Goal: Transaction & Acquisition: Purchase product/service

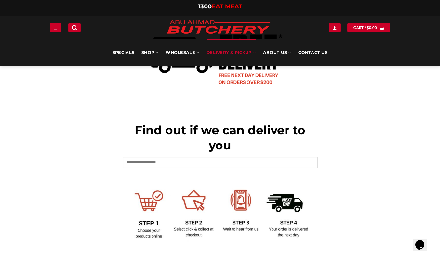
scroll to position [201, 0]
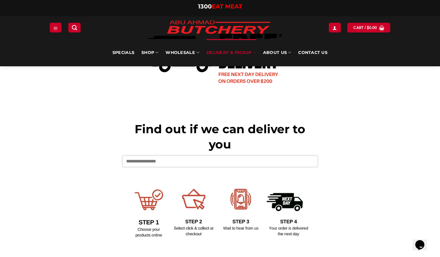
click at [134, 159] on input "text" at bounding box center [219, 161] width 195 height 11
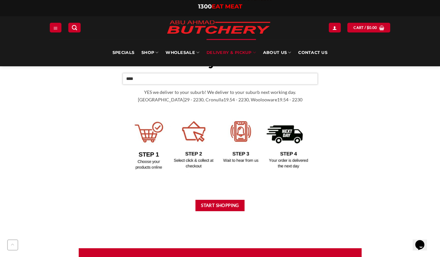
scroll to position [287, 0]
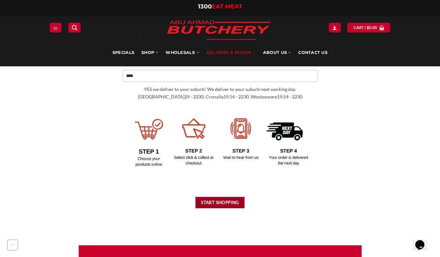
type input "****"
click at [217, 201] on button "Start Shopping" at bounding box center [219, 202] width 49 height 11
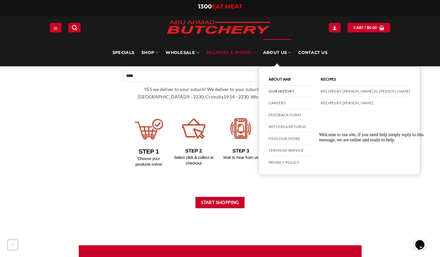
click at [277, 90] on link "Our History" at bounding box center [290, 91] width 45 height 12
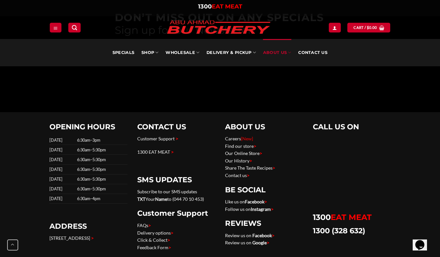
scroll to position [777, 0]
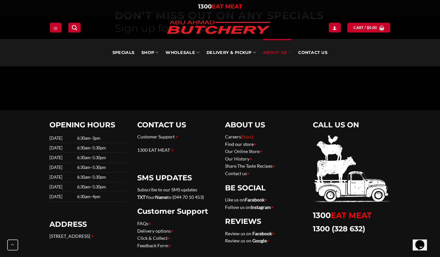
click at [244, 141] on link "Find our store >" at bounding box center [240, 144] width 31 height 6
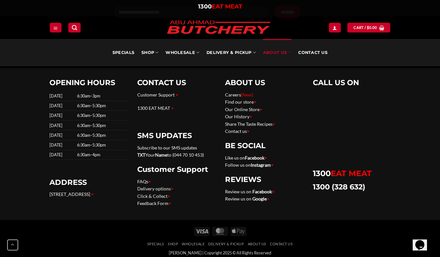
scroll to position [522, 0]
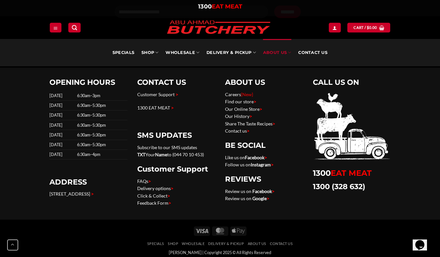
click at [162, 187] on link "Delivery options >" at bounding box center [155, 189] width 36 height 6
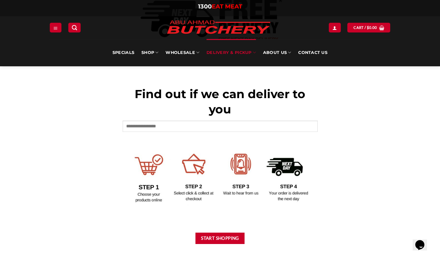
scroll to position [244, 0]
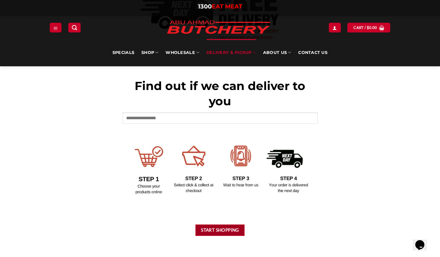
click at [218, 228] on button "Start Shopping" at bounding box center [219, 230] width 49 height 11
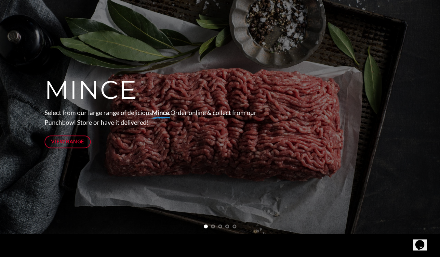
scroll to position [97, 0]
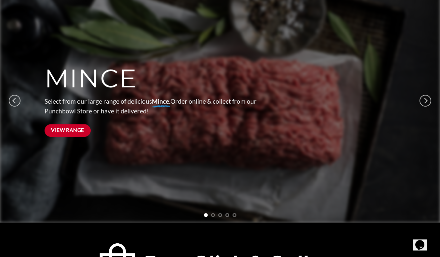
click at [76, 130] on span "View Range" at bounding box center [67, 130] width 33 height 8
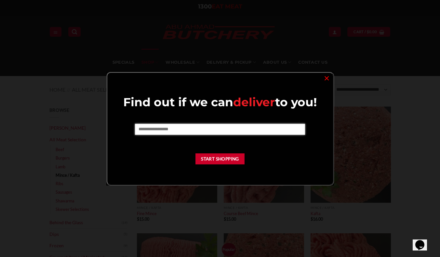
click at [160, 132] on input "text" at bounding box center [220, 129] width 170 height 11
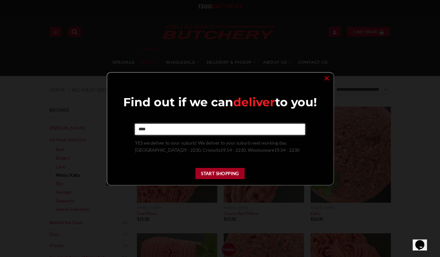
type input "****"
click at [221, 172] on button "Start Shopping" at bounding box center [219, 173] width 49 height 11
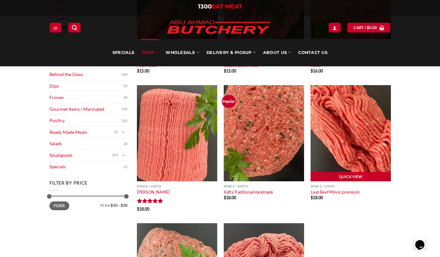
scroll to position [150, 0]
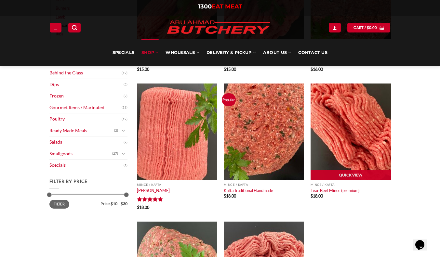
click at [348, 152] on img at bounding box center [350, 132] width 80 height 96
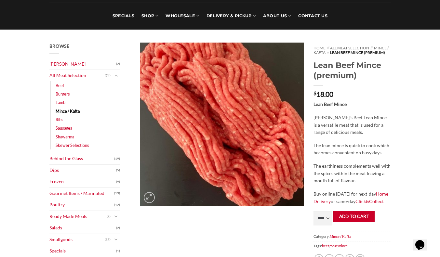
scroll to position [47, 0]
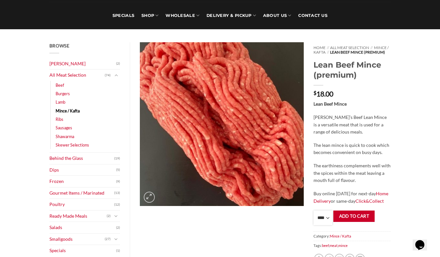
select select "*"
click at [355, 219] on button "Add to cart" at bounding box center [353, 216] width 41 height 11
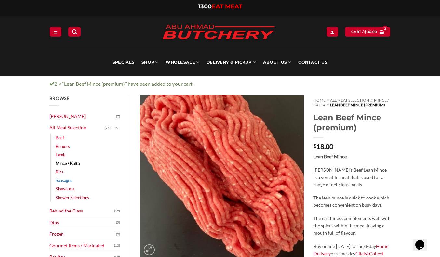
click at [67, 179] on link "Sausages" at bounding box center [64, 180] width 17 height 8
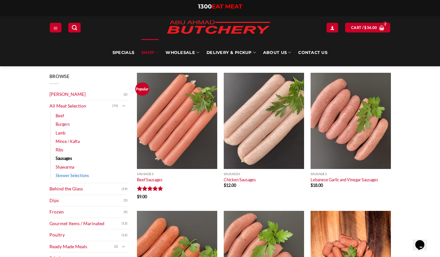
scroll to position [34, 0]
click at [61, 132] on link "Lamb" at bounding box center [61, 133] width 10 height 8
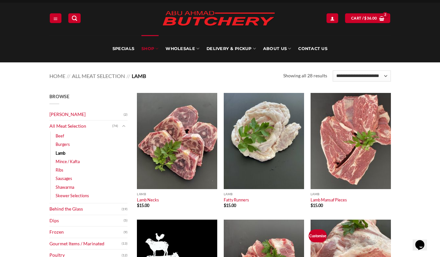
scroll to position [15, 0]
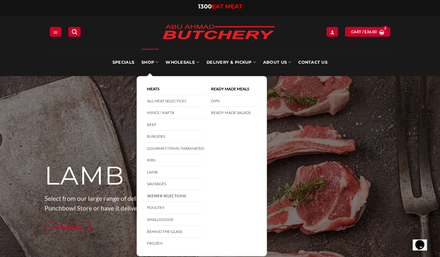
click at [162, 195] on link "Skewer Selections" at bounding box center [175, 196] width 57 height 12
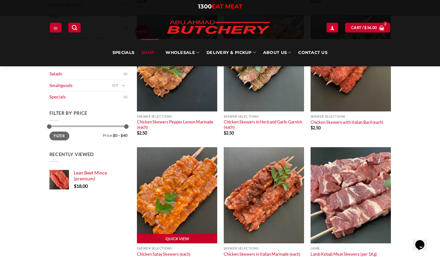
scroll to position [222, 0]
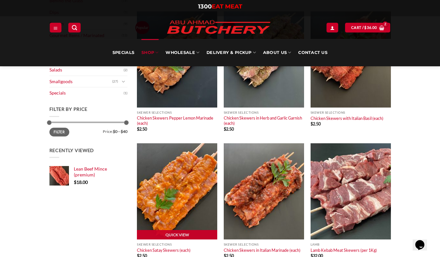
click at [181, 195] on img at bounding box center [177, 191] width 80 height 96
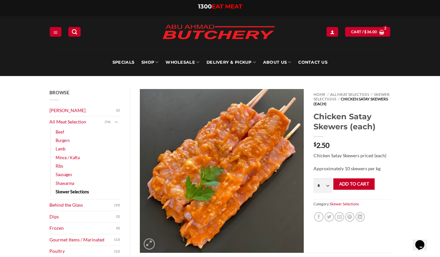
scroll to position [3, 0]
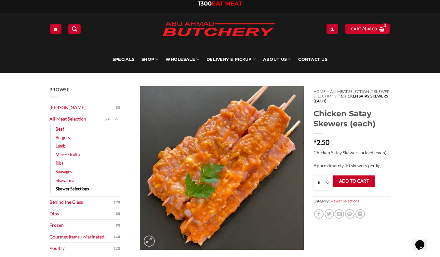
select select "**"
click at [353, 180] on button "Add to cart" at bounding box center [353, 180] width 41 height 11
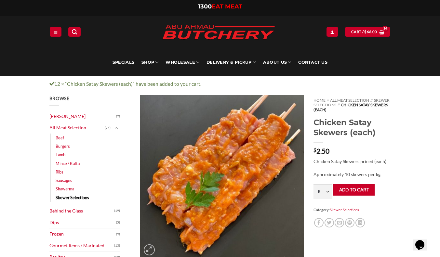
click at [190, 90] on div "12 × “Chicken Satay Skewers (each)” have been added to your cart. View cart" at bounding box center [220, 84] width 440 height 16
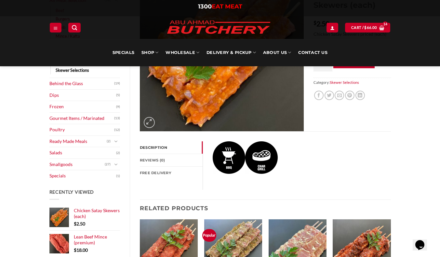
scroll to position [128, 0]
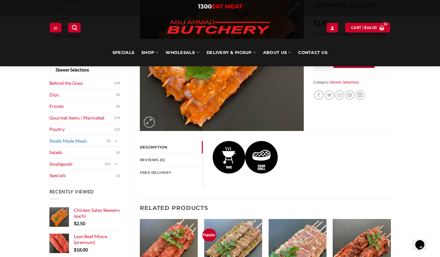
click at [82, 138] on link "Ready Made Meals" at bounding box center [78, 140] width 58 height 11
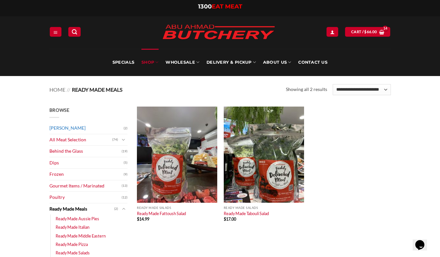
click at [68, 128] on link "[PERSON_NAME]" at bounding box center [86, 127] width 74 height 11
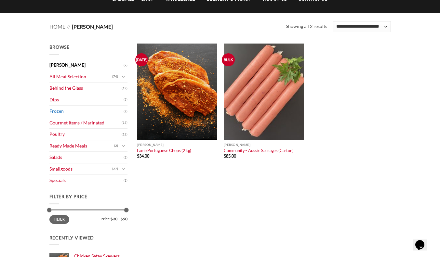
scroll to position [64, 0]
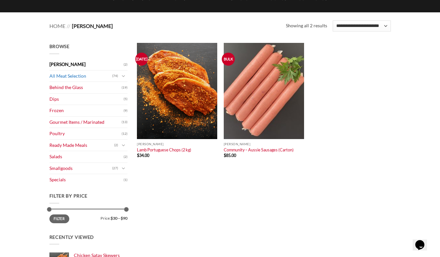
click at [71, 75] on link "All Meat Selection" at bounding box center [80, 76] width 63 height 11
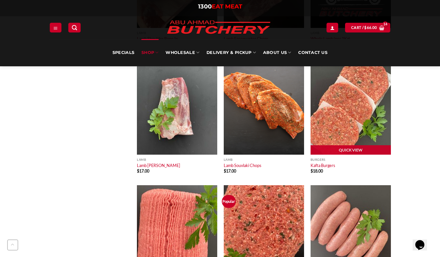
scroll to position [1078, 0]
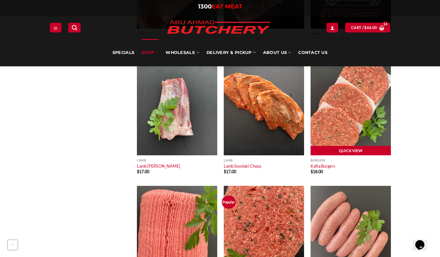
click at [342, 148] on link "Quick View" at bounding box center [350, 151] width 80 height 10
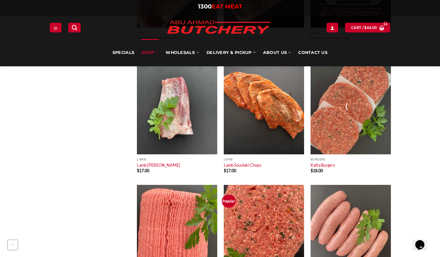
scroll to position [1079, 0]
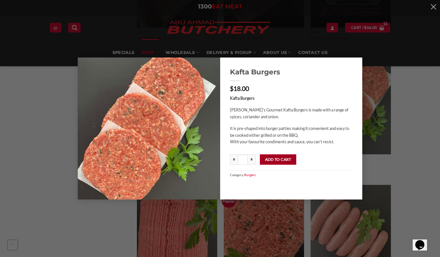
click at [277, 159] on button "Add to cart" at bounding box center [278, 159] width 37 height 10
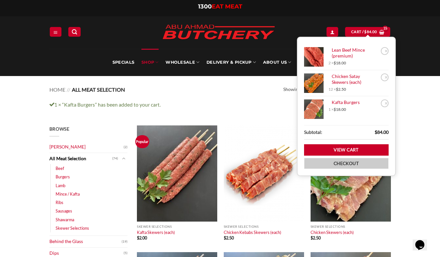
click at [341, 164] on link "Checkout" at bounding box center [346, 163] width 84 height 11
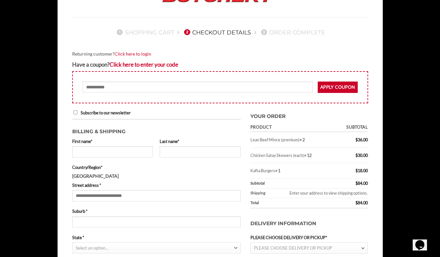
scroll to position [52, 0]
type input "*****"
type input "******"
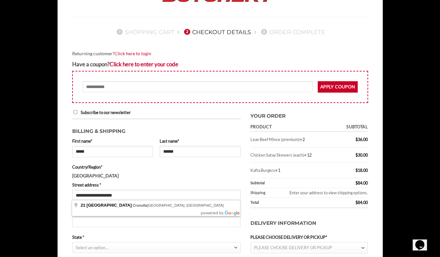
type input "**********"
select select "***"
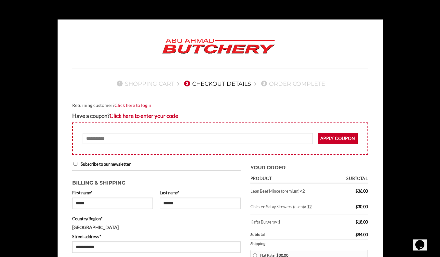
scroll to position [0, 0]
